Goal: Transaction & Acquisition: Purchase product/service

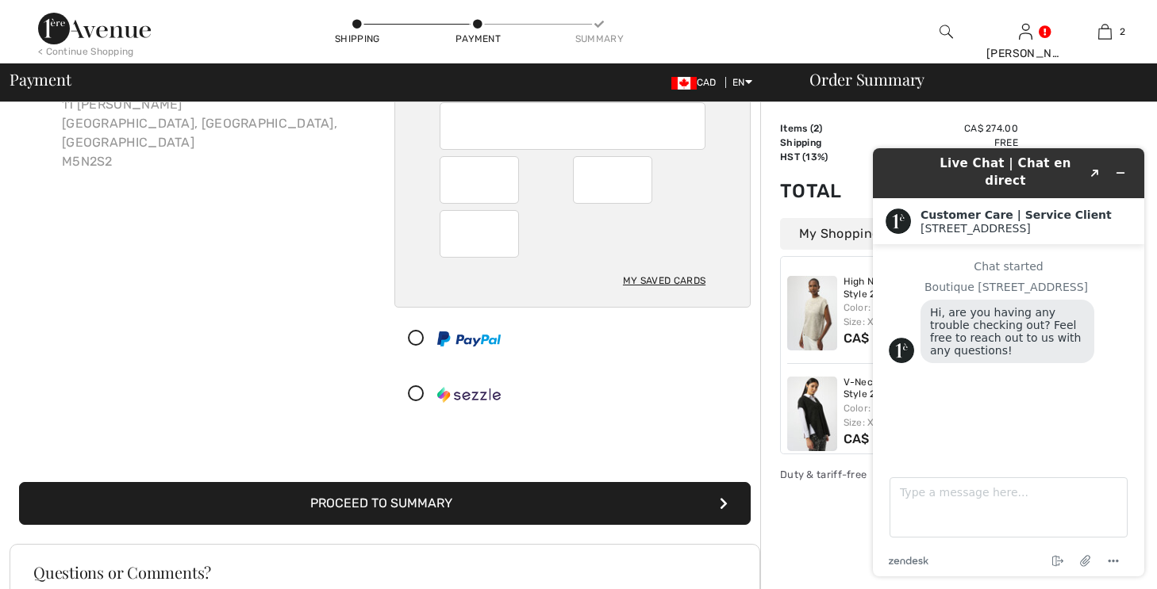
scroll to position [143, 0]
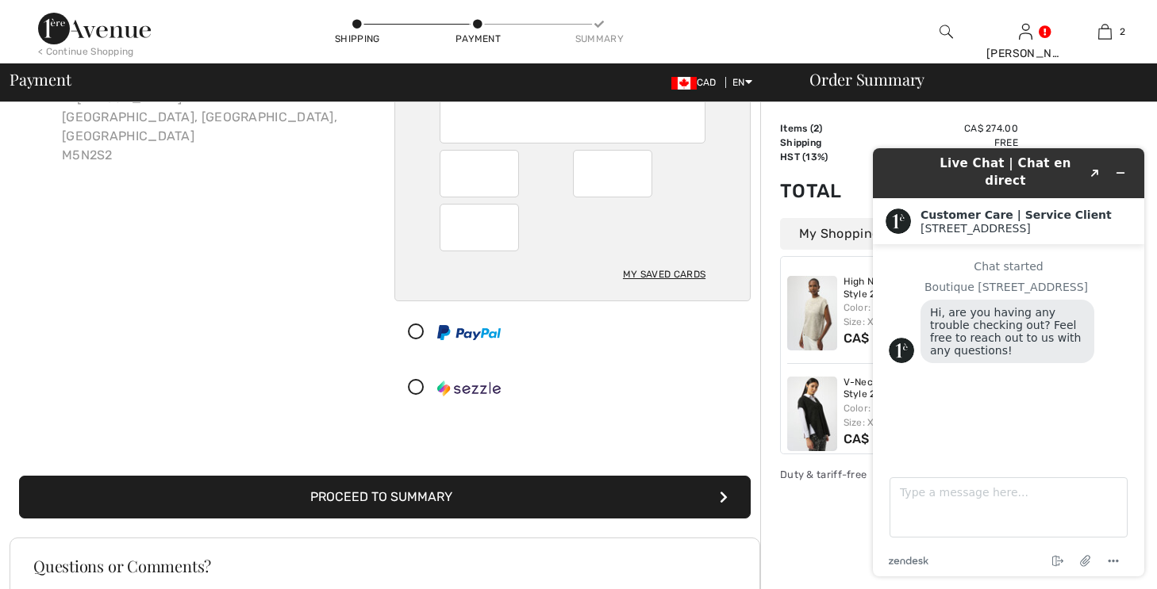
click at [404, 488] on button "Proceed to Summary" at bounding box center [384, 497] width 731 height 43
click at [404, 492] on button "Proceed to Summary" at bounding box center [384, 497] width 731 height 43
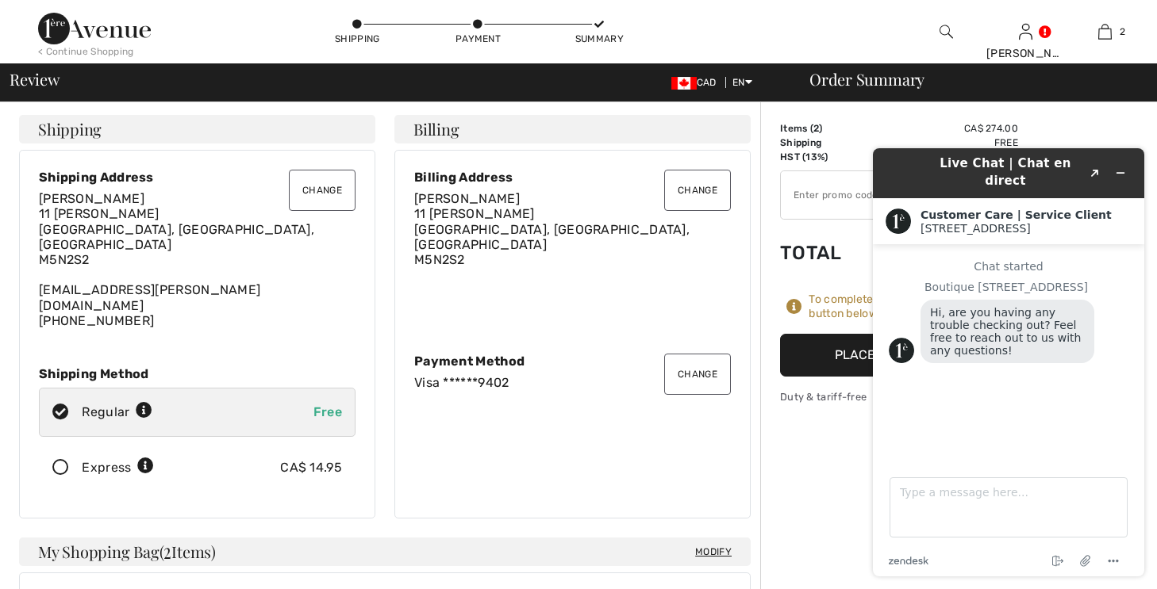
click at [1125, 209] on h2 "Customer Care | Service Client" at bounding box center [1025, 215] width 211 height 13
click at [857, 398] on div "Duty & tariff-free | Uninterrupted shipping" at bounding box center [899, 396] width 238 height 15
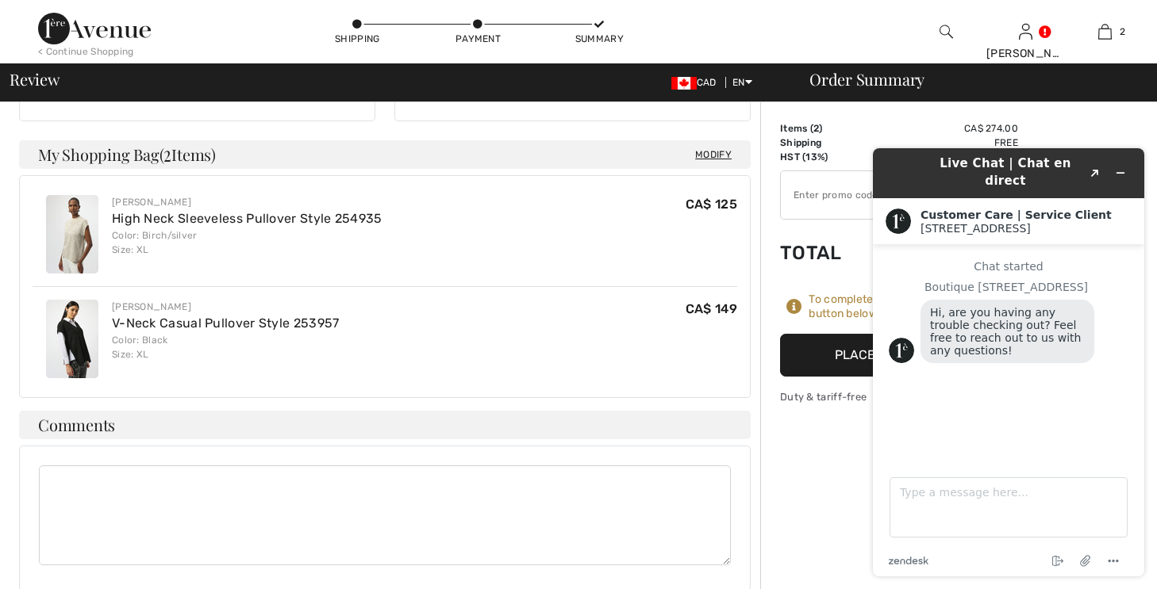
scroll to position [400, 0]
click at [1125, 172] on button "Minimize widget" at bounding box center [1119, 173] width 25 height 22
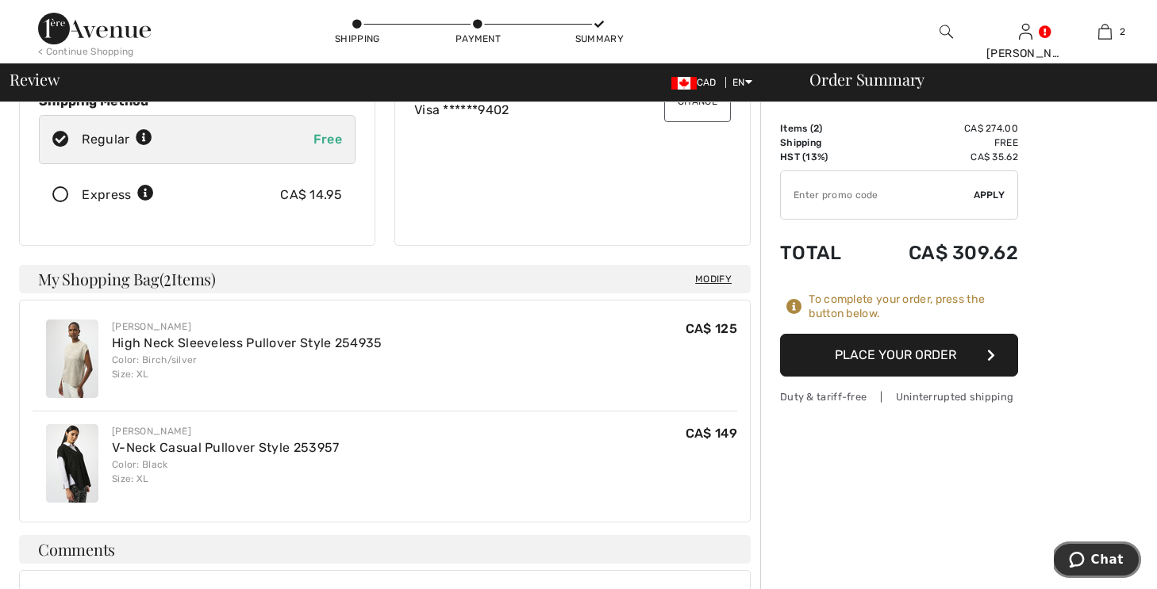
scroll to position [272, 0]
click at [919, 353] on button "Place Your Order" at bounding box center [899, 355] width 238 height 43
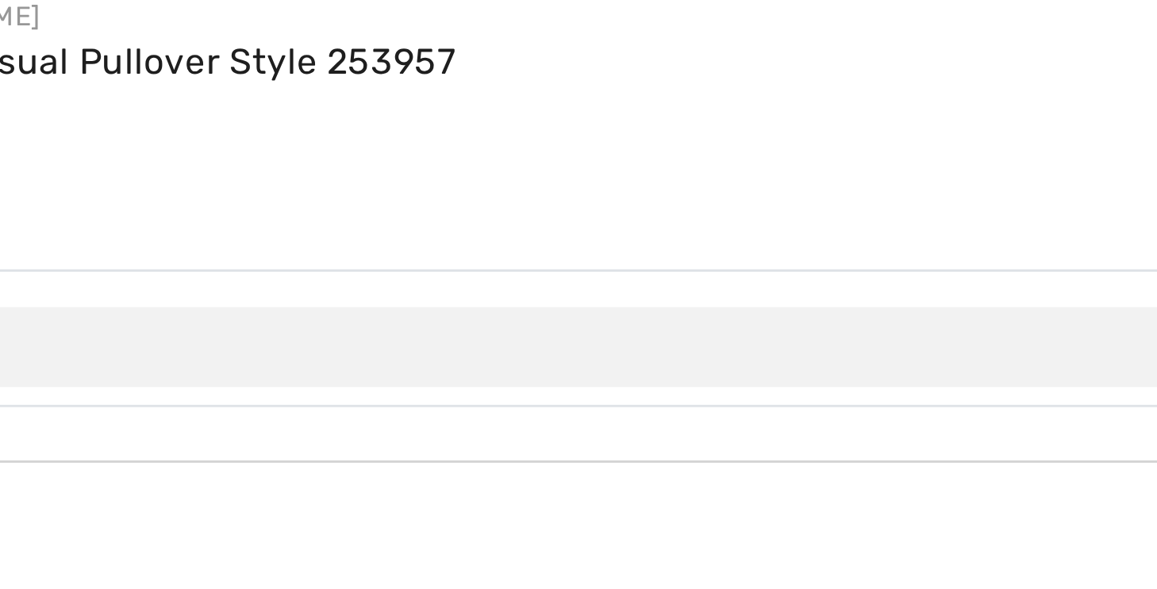
scroll to position [336, 0]
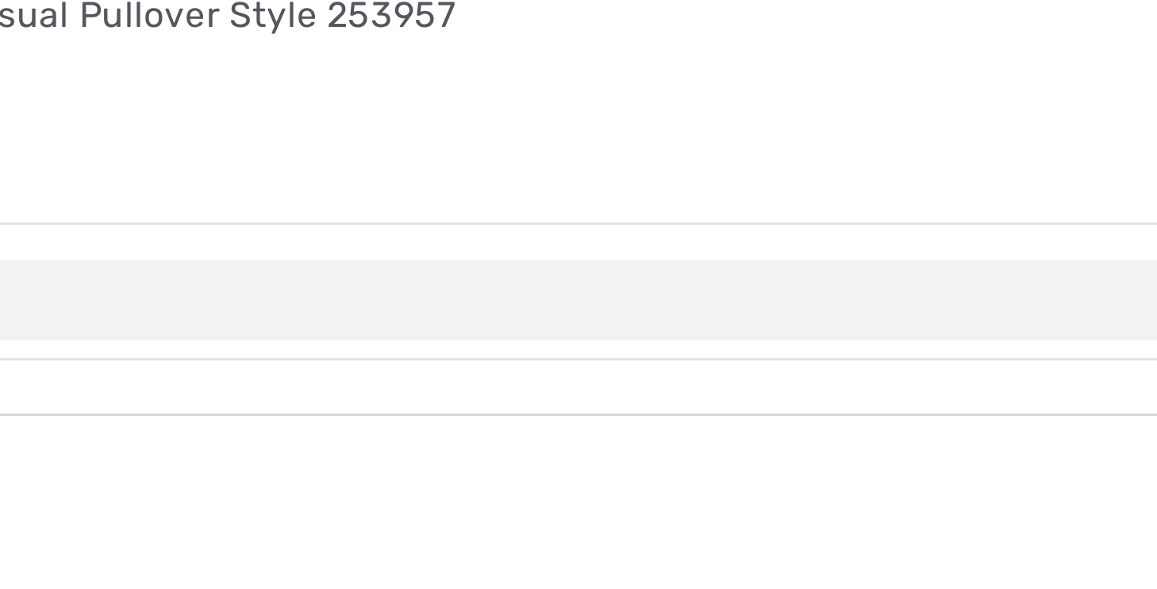
click at [136, 48] on div "To complete your order, scroll below. Unable to process your order. Please veri…" at bounding box center [385, 353] width 750 height 1149
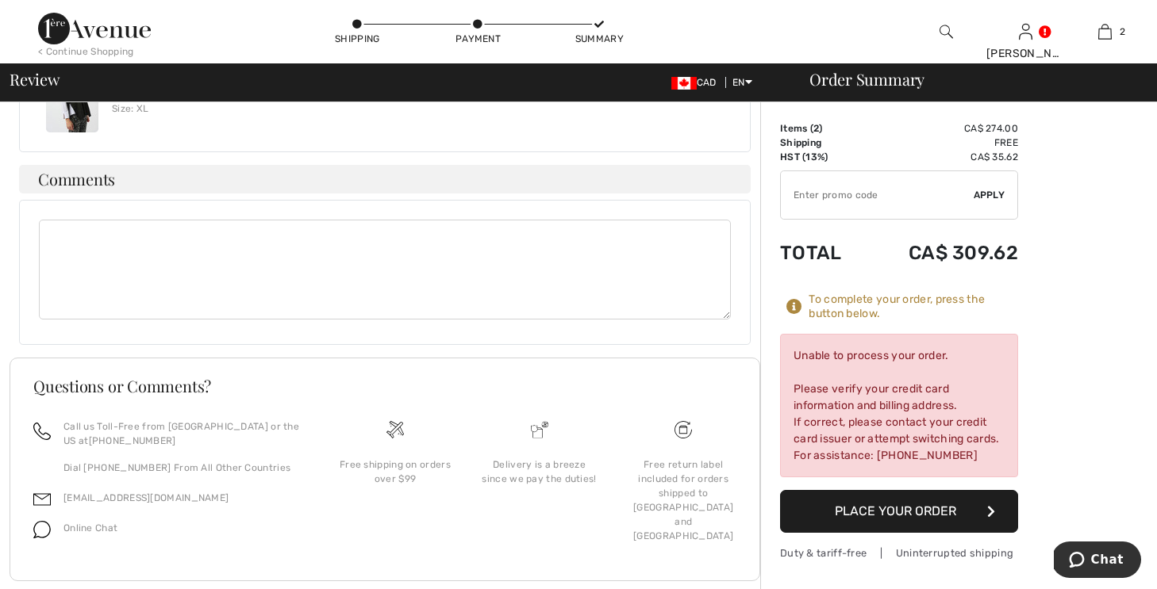
scroll to position [643, 0]
